Goal: Transaction & Acquisition: Purchase product/service

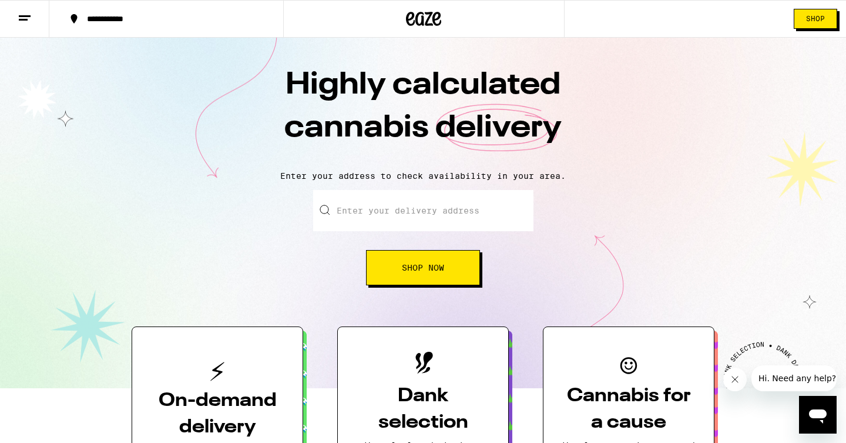
click at [477, 210] on input "Enter your delivery address" at bounding box center [423, 210] width 220 height 41
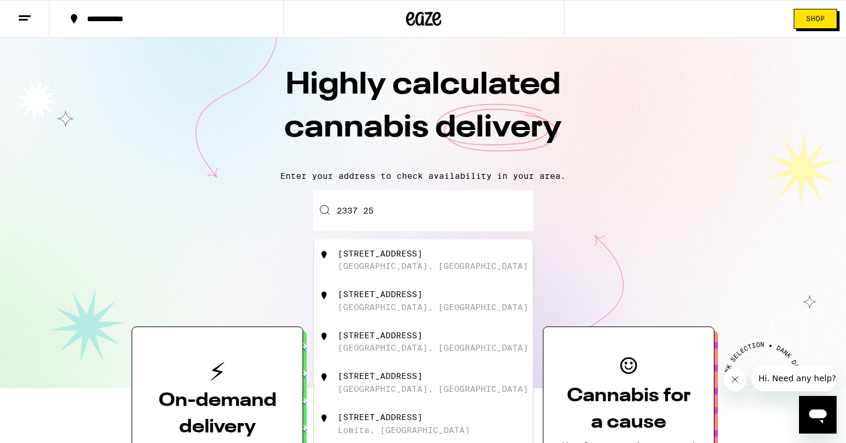
click at [396, 299] on div "[STREET_ADDRESS]" at bounding box center [380, 293] width 85 height 9
type input "[STREET_ADDRESS]"
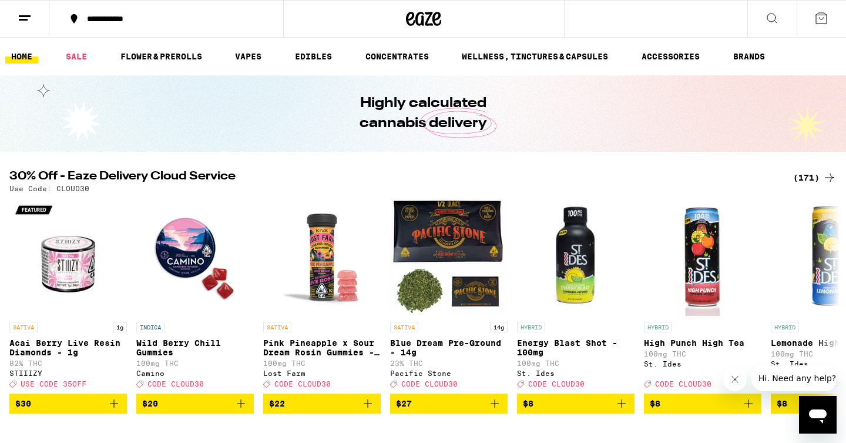
click at [802, 177] on div "(171)" at bounding box center [814, 177] width 43 height 14
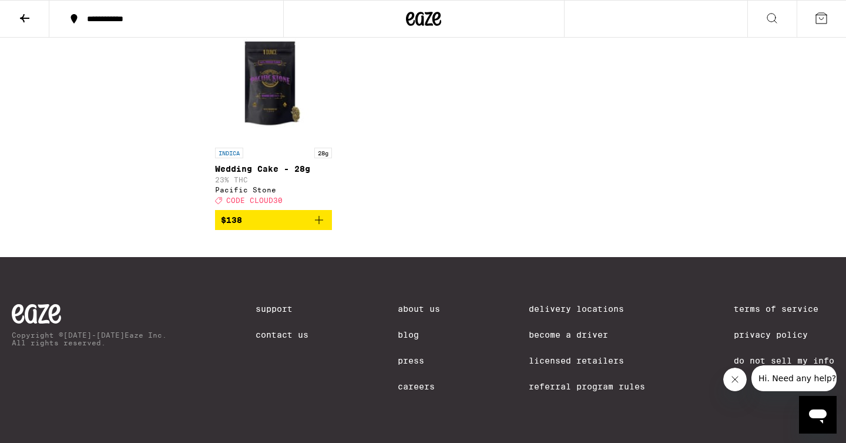
scroll to position [8067, 0]
